Goal: Transaction & Acquisition: Purchase product/service

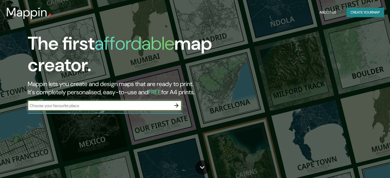
click at [157, 101] on div "​" at bounding box center [105, 106] width 154 height 10
click at [164, 106] on input "text" at bounding box center [100, 106] width 144 height 6
type input "cochabamba [GEOGRAPHIC_DATA]"
click at [176, 105] on icon "button" at bounding box center [176, 106] width 6 height 6
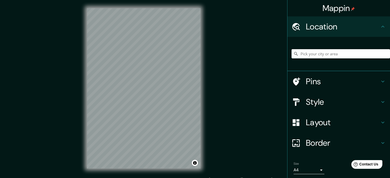
click at [322, 53] on input "Pick your city or area" at bounding box center [341, 53] width 98 height 9
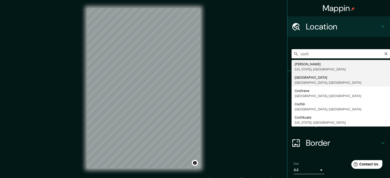
type input "[GEOGRAPHIC_DATA], [GEOGRAPHIC_DATA], [GEOGRAPHIC_DATA]"
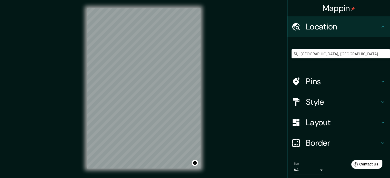
click at [80, 90] on div "© Mapbox © OpenStreetMap Improve this map" at bounding box center [144, 88] width 130 height 177
